Goal: Task Accomplishment & Management: Use online tool/utility

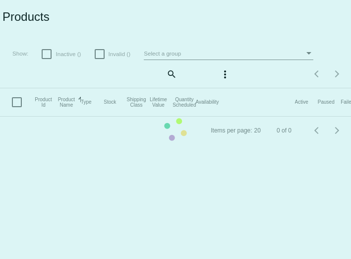
click at [168, 73] on app-dashboard-products "Products Show: Inactive () Invalid () Select a group search more_vert Items per…" at bounding box center [175, 72] width 351 height 144
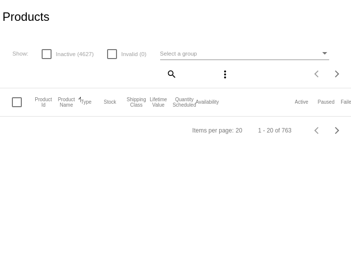
click at [170, 74] on mat-icon "search" at bounding box center [171, 73] width 12 height 15
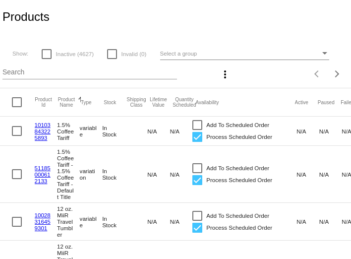
click at [154, 71] on input "Search" at bounding box center [89, 72] width 174 height 8
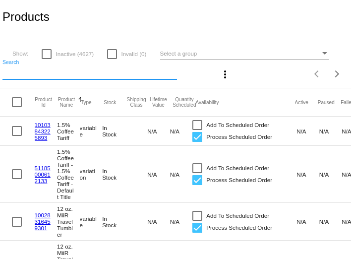
paste input "Nightcap Noir"
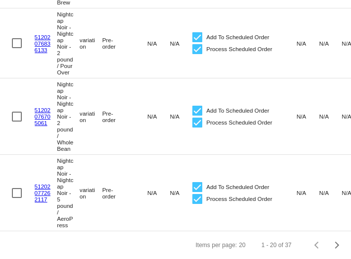
scroll to position [1525, 0]
type input "Nightcap Noir"
click at [340, 242] on span "Next page" at bounding box center [337, 244] width 20 height 5
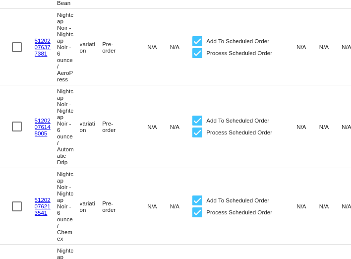
scroll to position [720, 0]
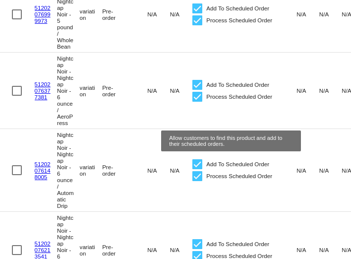
click at [202, 90] on div at bounding box center [197, 85] width 10 height 10
click at [197, 90] on input "Add To Scheduled Order" at bounding box center [197, 90] width 0 height 0
checkbox input "false"
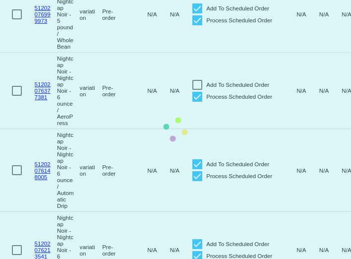
click at [195, 196] on mat-table "Product Id Product Name Sorted by ProductName ascending Type Stock Shipping Cla…" at bounding box center [210, 77] width 421 height 1416
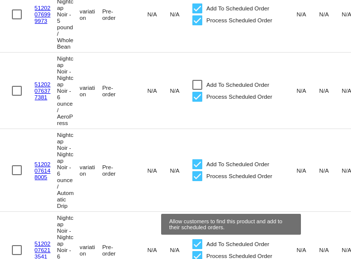
click at [195, 169] on div at bounding box center [197, 164] width 10 height 10
click at [197, 170] on input "Add To Scheduled Order" at bounding box center [197, 169] width 0 height 0
checkbox input "false"
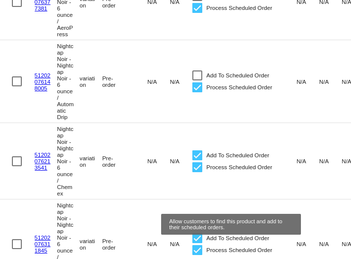
scroll to position [855, 0]
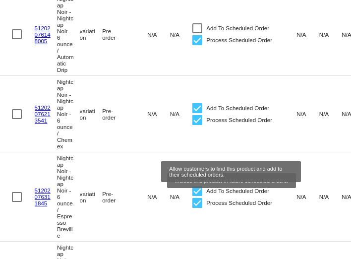
click at [195, 113] on div at bounding box center [197, 108] width 10 height 10
click at [197, 113] on input "Add To Scheduled Order" at bounding box center [197, 113] width 0 height 0
checkbox input "false"
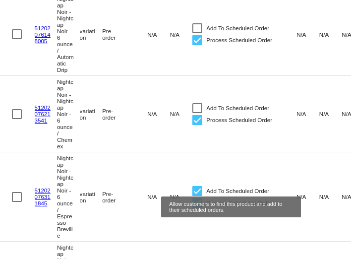
click at [199, 196] on div at bounding box center [197, 191] width 10 height 10
click at [197, 196] on input "Add To Scheduled Order" at bounding box center [197, 196] width 0 height 0
checkbox input "false"
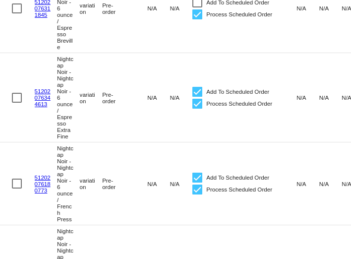
scroll to position [1047, 0]
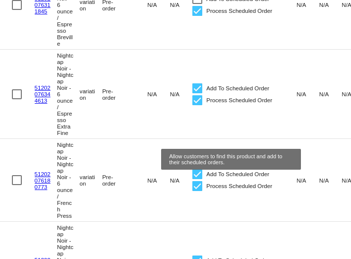
click at [196, 93] on div at bounding box center [197, 88] width 10 height 10
click at [197, 94] on input "Add To Scheduled Order" at bounding box center [197, 93] width 0 height 0
checkbox input "false"
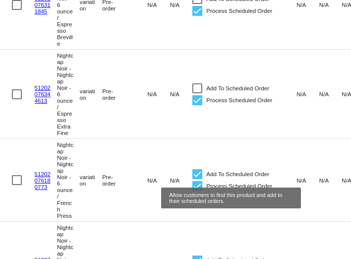
click at [197, 179] on div at bounding box center [197, 174] width 10 height 10
click at [197, 179] on input "Add To Scheduled Order" at bounding box center [197, 179] width 0 height 0
checkbox input "false"
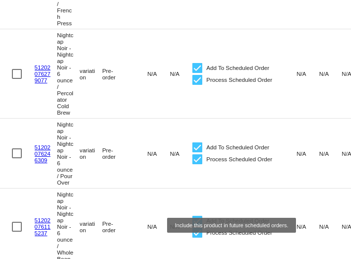
scroll to position [1253, 0]
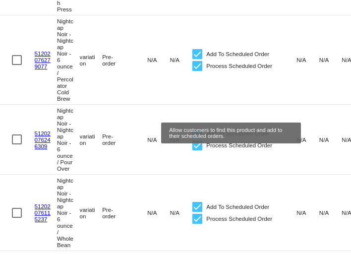
click at [198, 59] on div at bounding box center [197, 54] width 10 height 10
click at [197, 59] on input "Add To Scheduled Order" at bounding box center [197, 59] width 0 height 0
checkbox input "false"
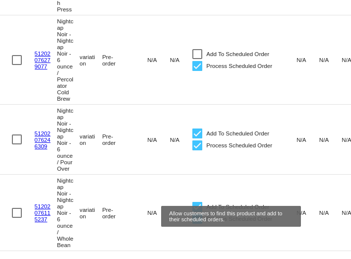
click at [194, 138] on div at bounding box center [197, 133] width 10 height 10
click at [197, 139] on input "Add To Scheduled Order" at bounding box center [197, 138] width 0 height 0
checkbox input "false"
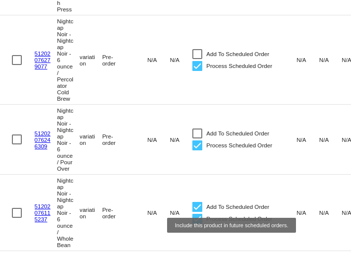
scroll to position [1336, 0]
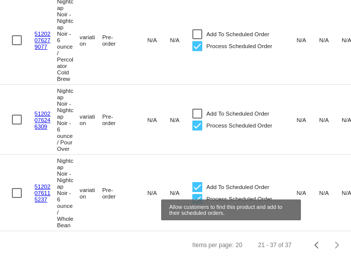
click at [195, 182] on div at bounding box center [197, 187] width 10 height 10
click at [197, 192] on input "Add To Scheduled Order" at bounding box center [197, 192] width 0 height 0
checkbox input "false"
